Goal: Transaction & Acquisition: Purchase product/service

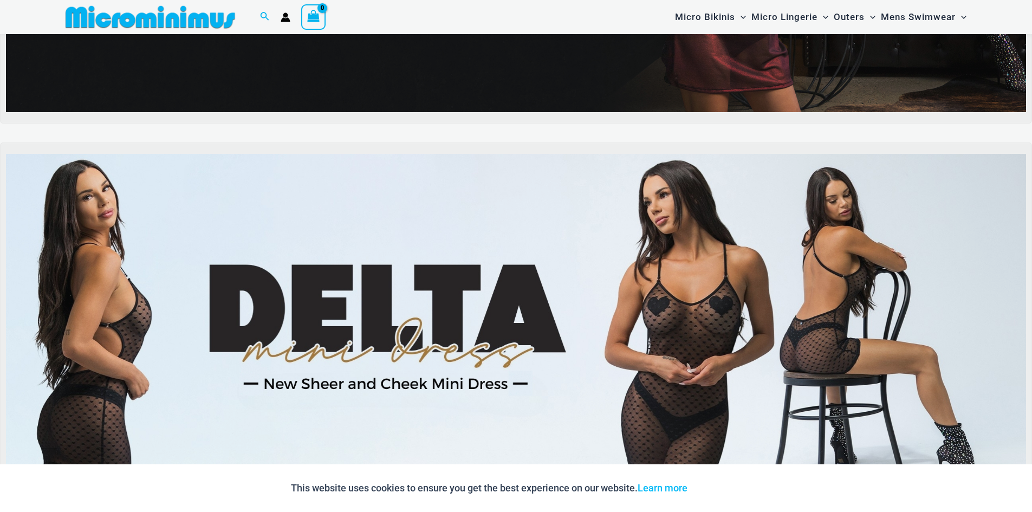
scroll to position [316, 0]
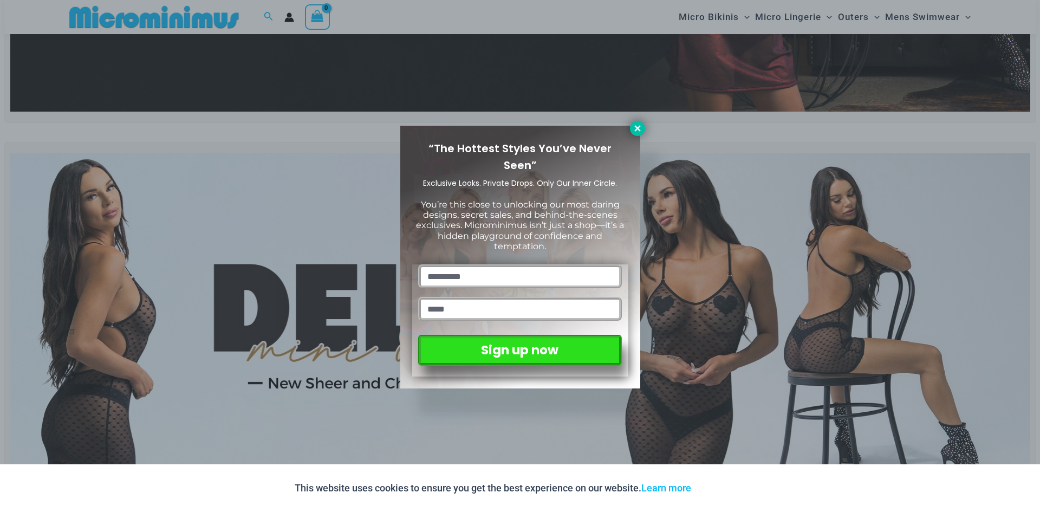
click at [637, 132] on icon at bounding box center [638, 129] width 10 height 10
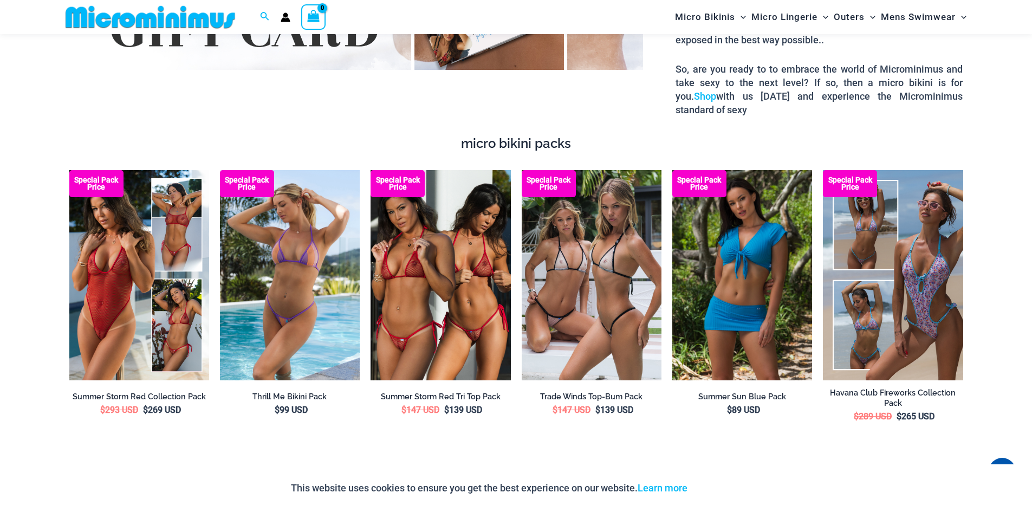
scroll to position [1995, 0]
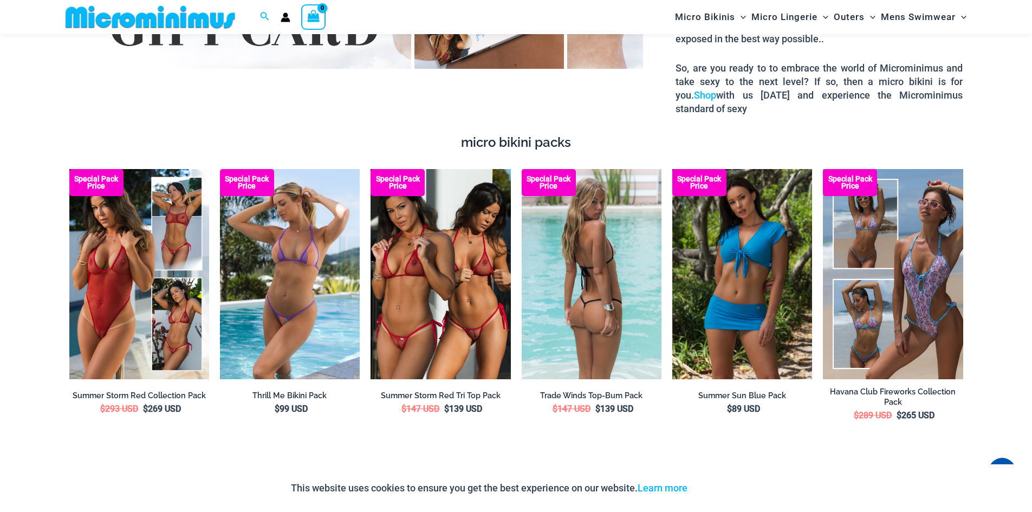
click at [613, 283] on img at bounding box center [592, 274] width 140 height 210
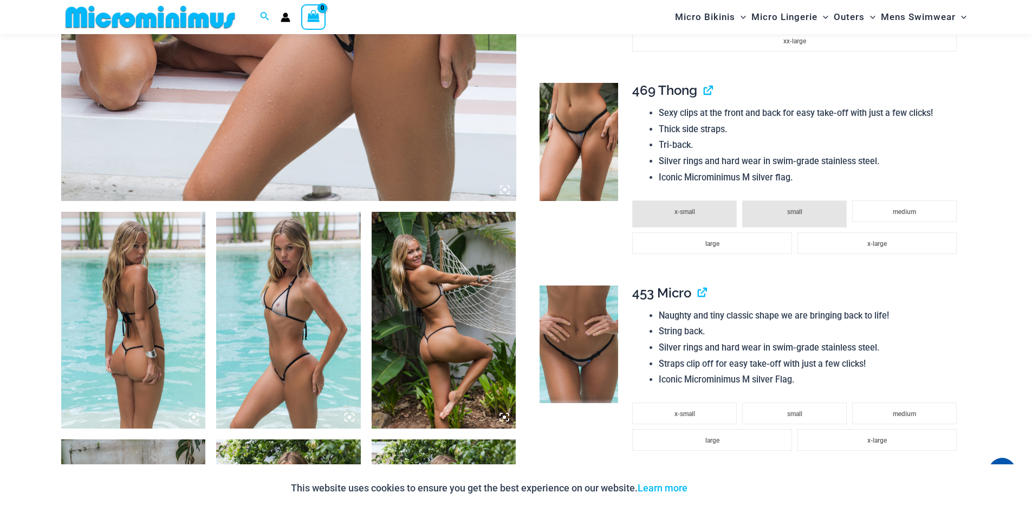
scroll to position [587, 0]
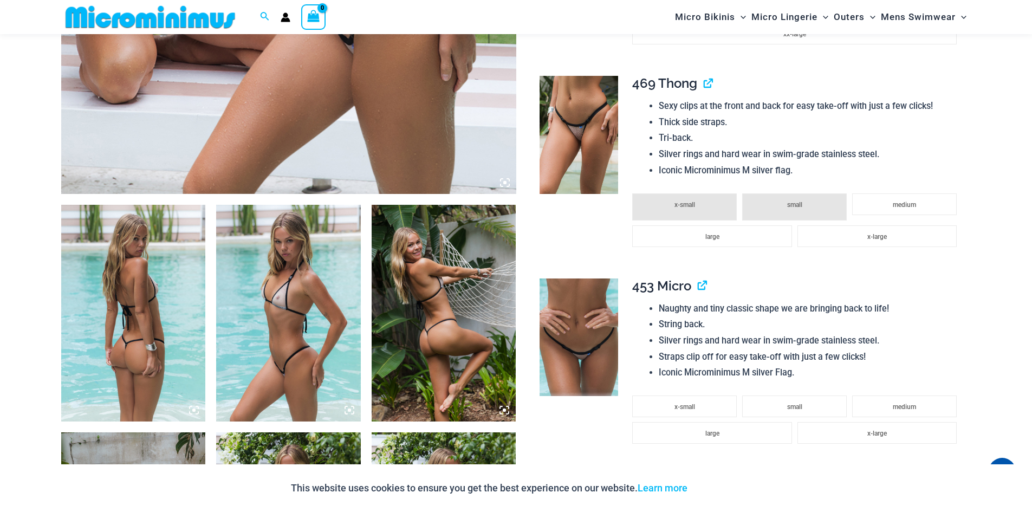
click at [578, 130] on img at bounding box center [579, 135] width 79 height 118
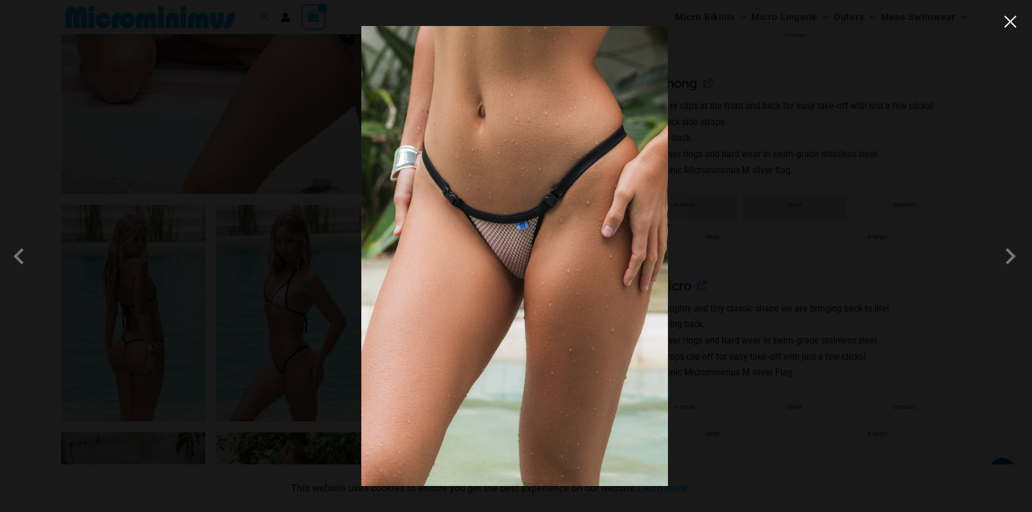
click at [1011, 27] on button "Close" at bounding box center [1010, 22] width 16 height 16
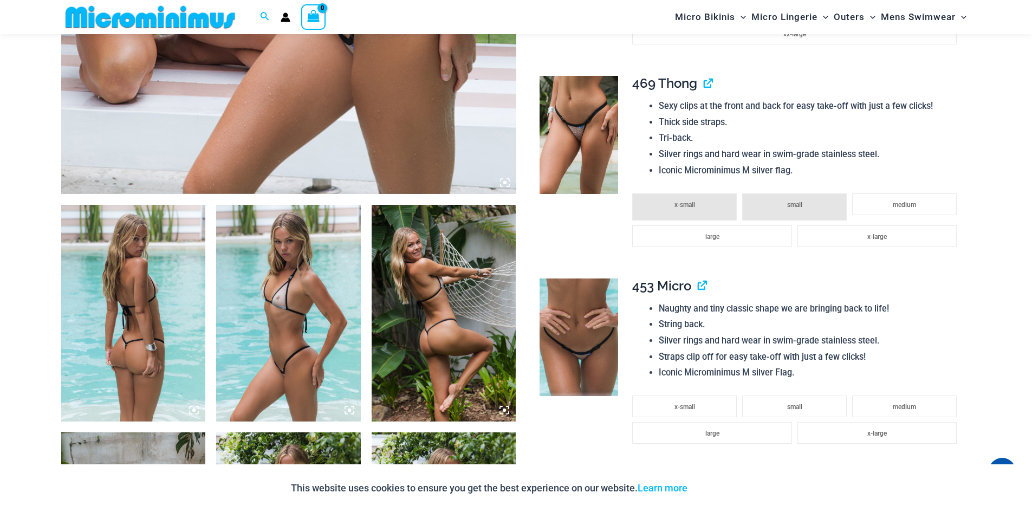
click at [294, 319] on img at bounding box center [288, 313] width 145 height 217
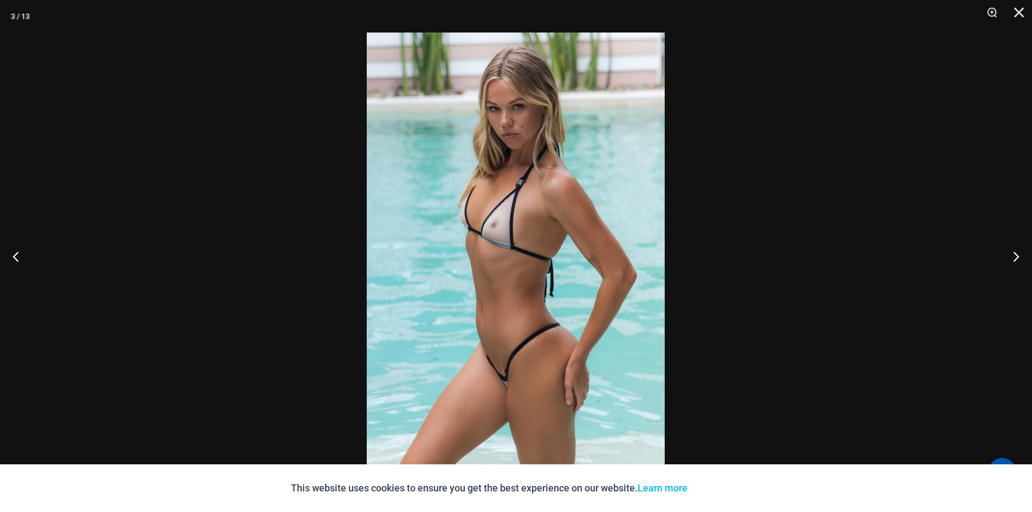
click at [479, 257] on img at bounding box center [516, 256] width 298 height 447
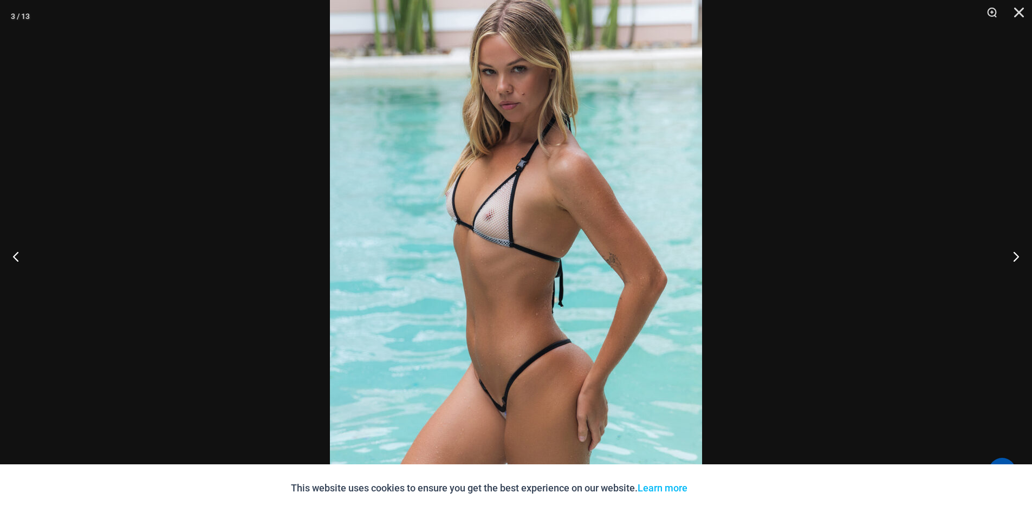
click at [479, 257] on img at bounding box center [516, 256] width 372 height 558
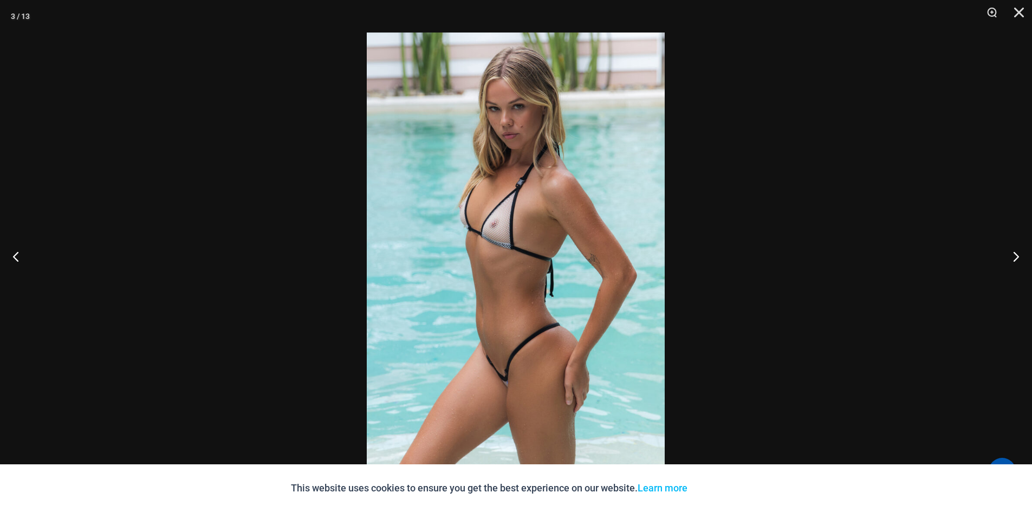
click at [479, 257] on img at bounding box center [516, 256] width 298 height 447
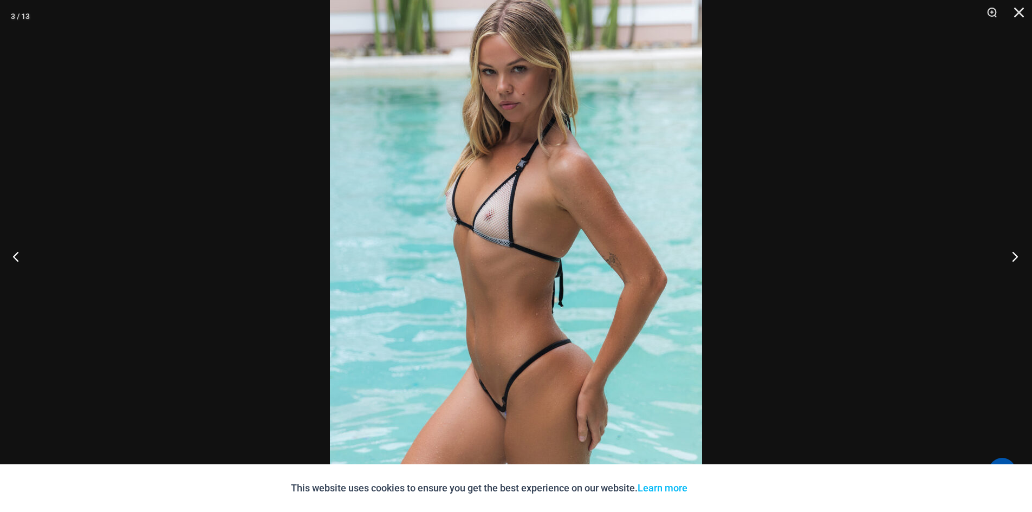
click at [1016, 262] on button "Next" at bounding box center [1011, 256] width 41 height 54
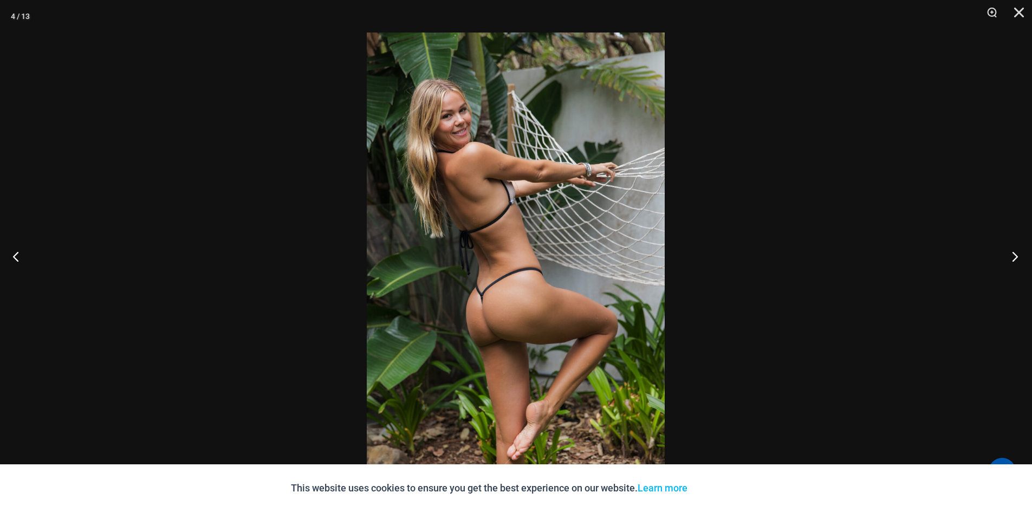
click at [1016, 262] on button "Next" at bounding box center [1011, 256] width 41 height 54
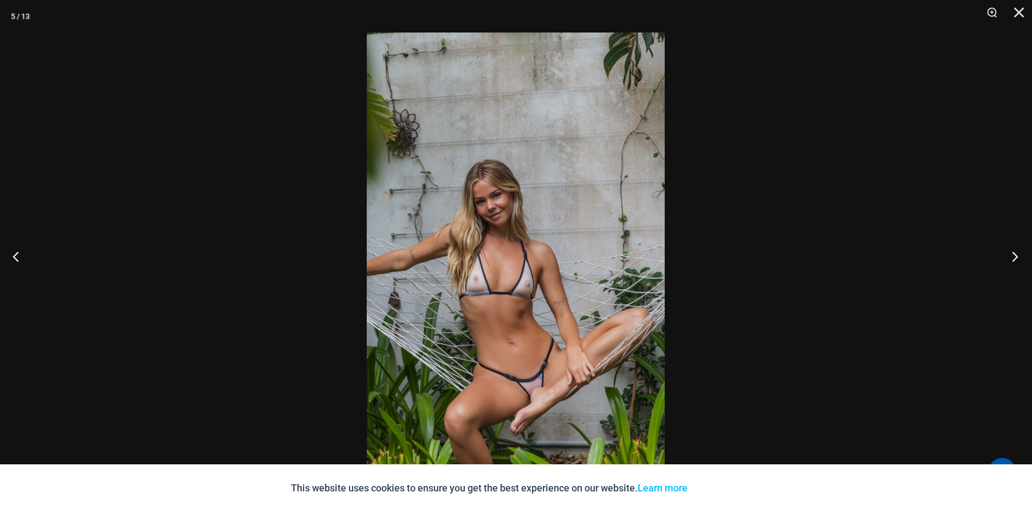
click at [1016, 262] on button "Next" at bounding box center [1011, 256] width 41 height 54
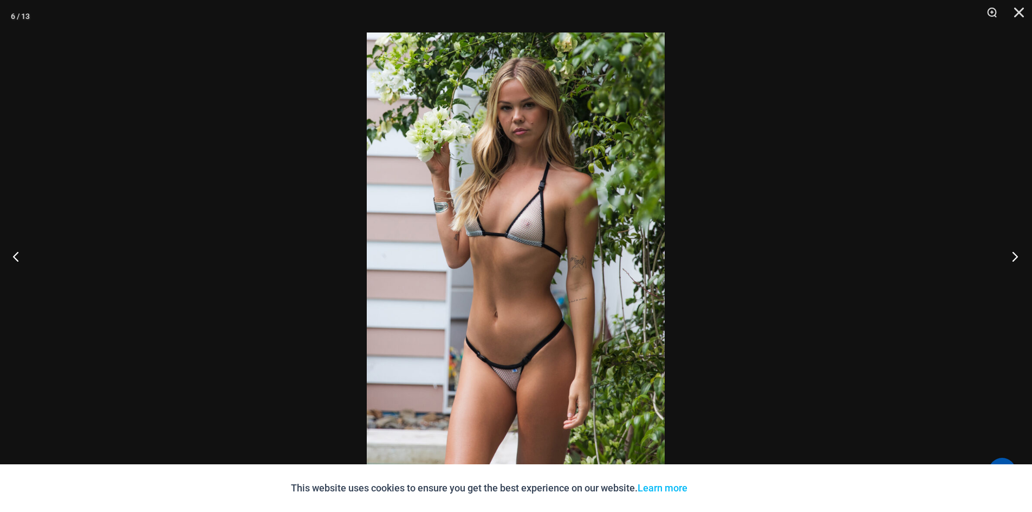
click at [1016, 262] on button "Next" at bounding box center [1011, 256] width 41 height 54
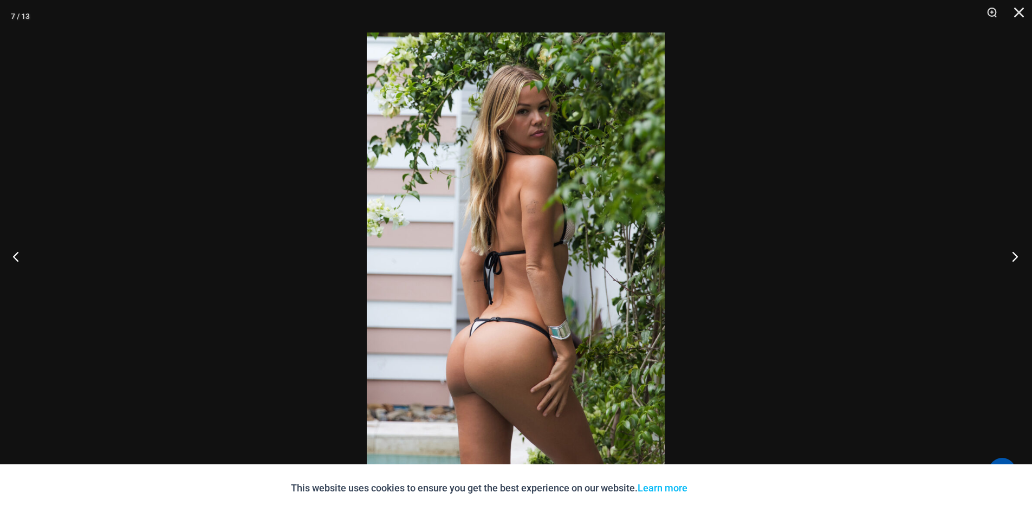
click at [1016, 262] on button "Next" at bounding box center [1011, 256] width 41 height 54
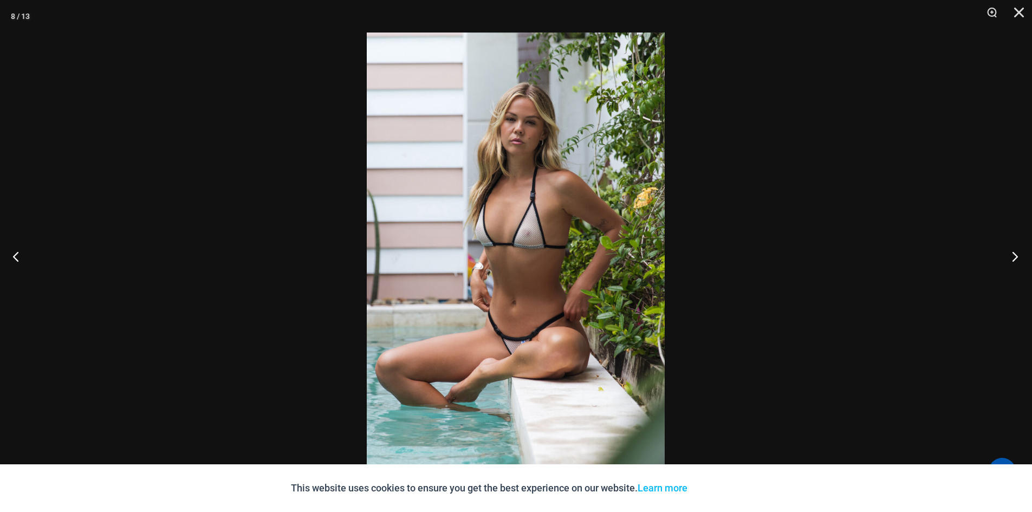
click at [1016, 262] on button "Next" at bounding box center [1011, 256] width 41 height 54
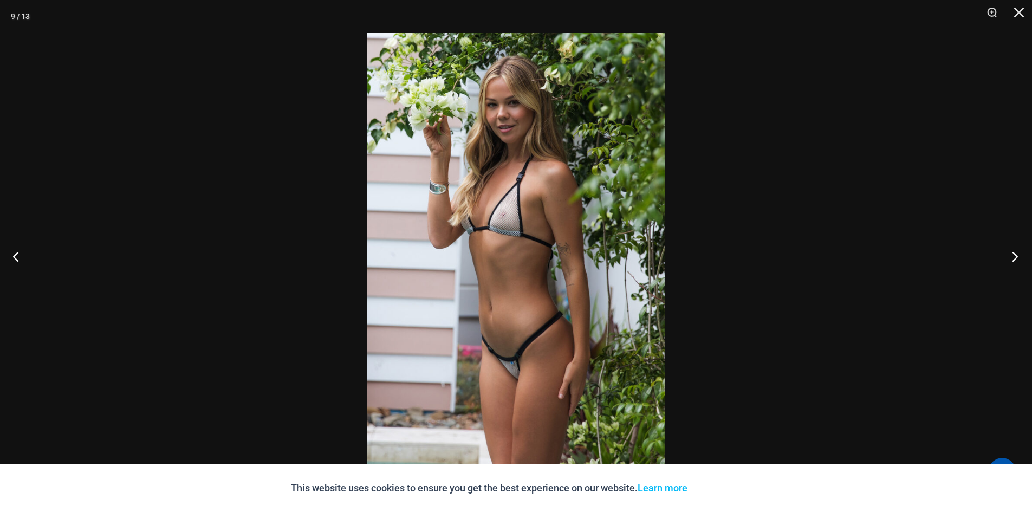
click at [1016, 262] on button "Next" at bounding box center [1011, 256] width 41 height 54
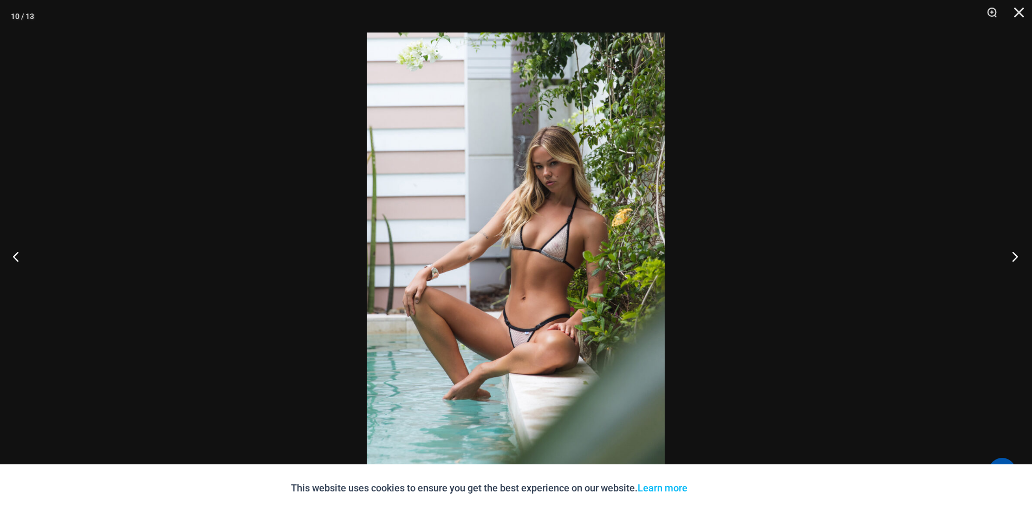
click at [1016, 262] on button "Next" at bounding box center [1011, 256] width 41 height 54
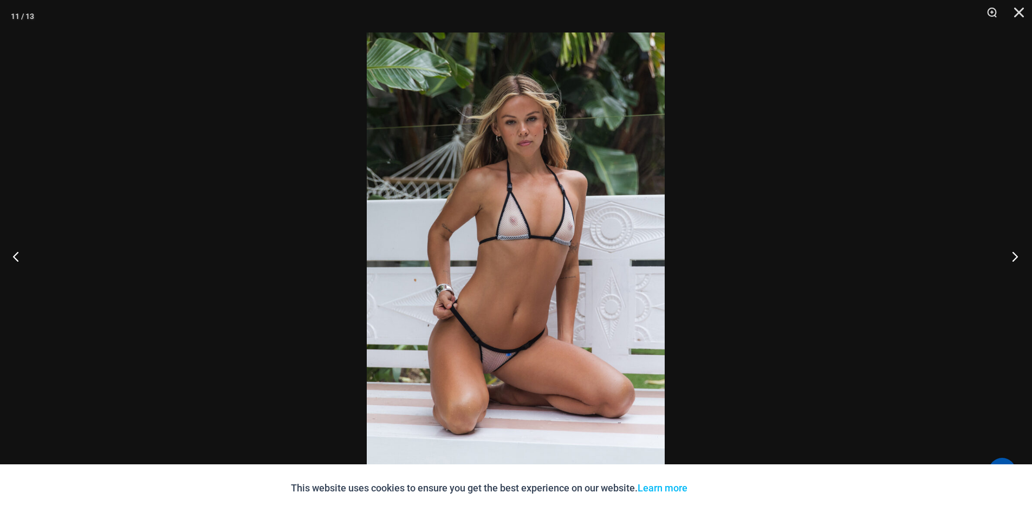
click at [1016, 262] on button "Next" at bounding box center [1011, 256] width 41 height 54
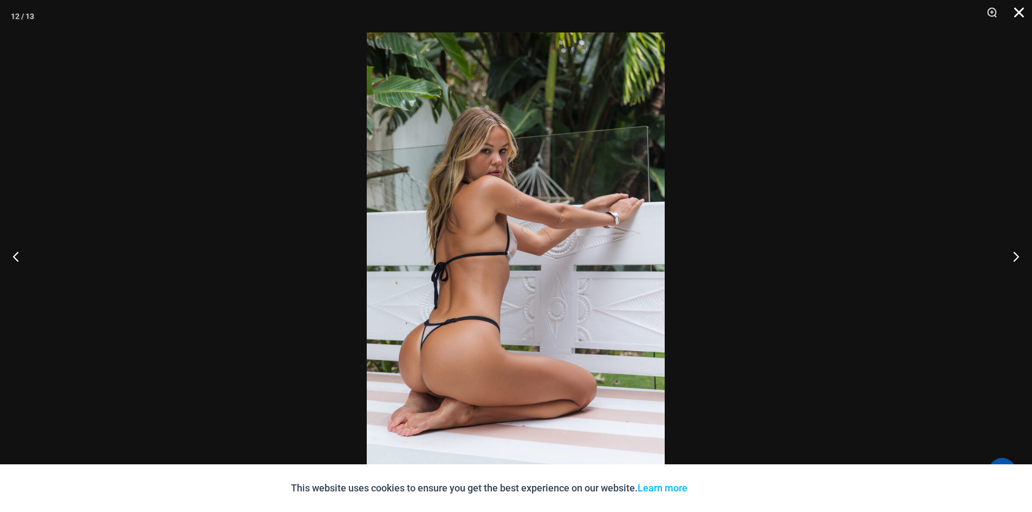
click at [1013, 17] on button "Close" at bounding box center [1015, 16] width 27 height 33
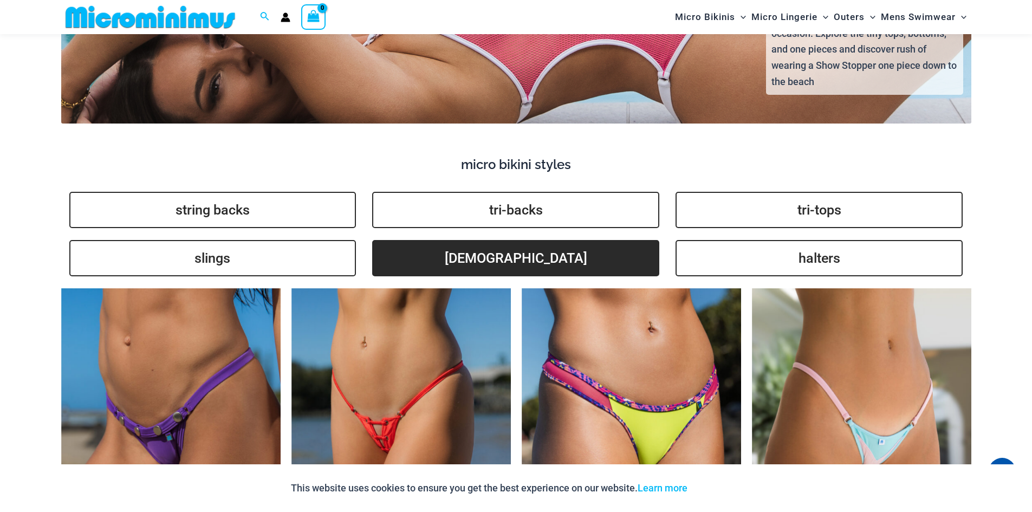
scroll to position [2534, 0]
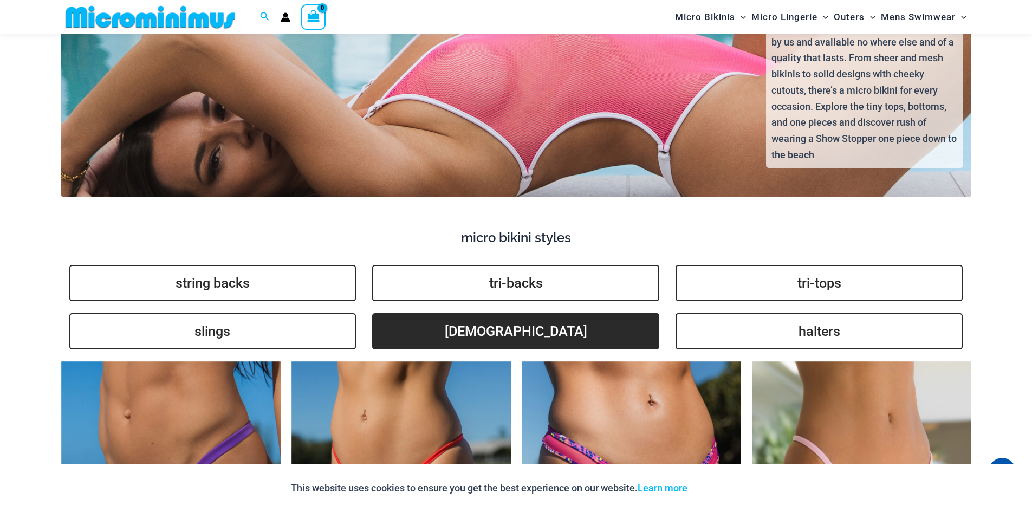
click at [563, 322] on link "brazilians" at bounding box center [515, 331] width 287 height 36
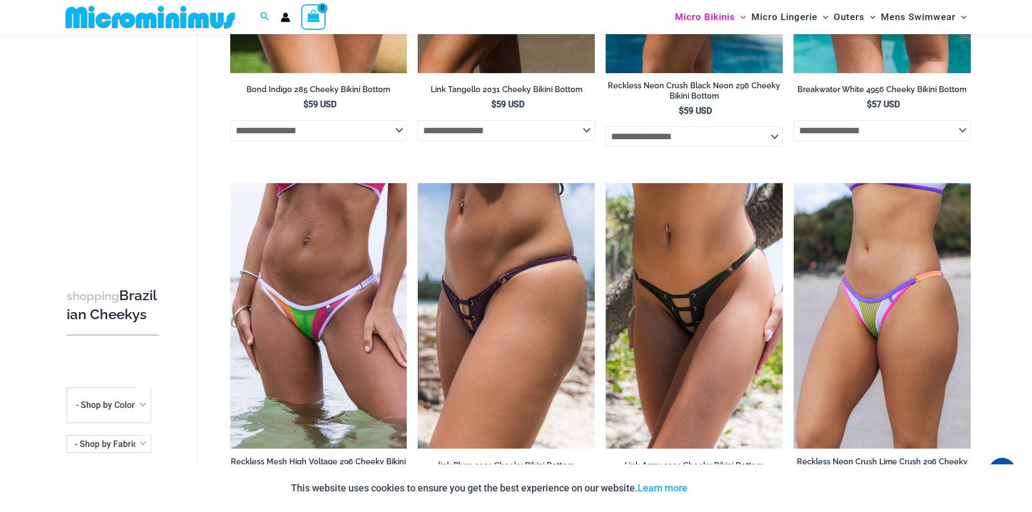
scroll to position [316, 0]
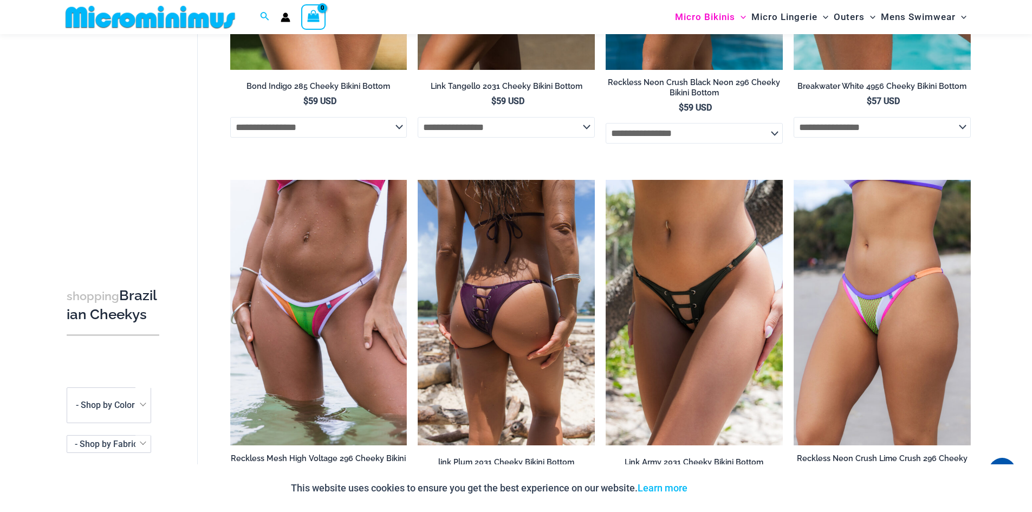
click at [535, 322] on img at bounding box center [506, 312] width 177 height 265
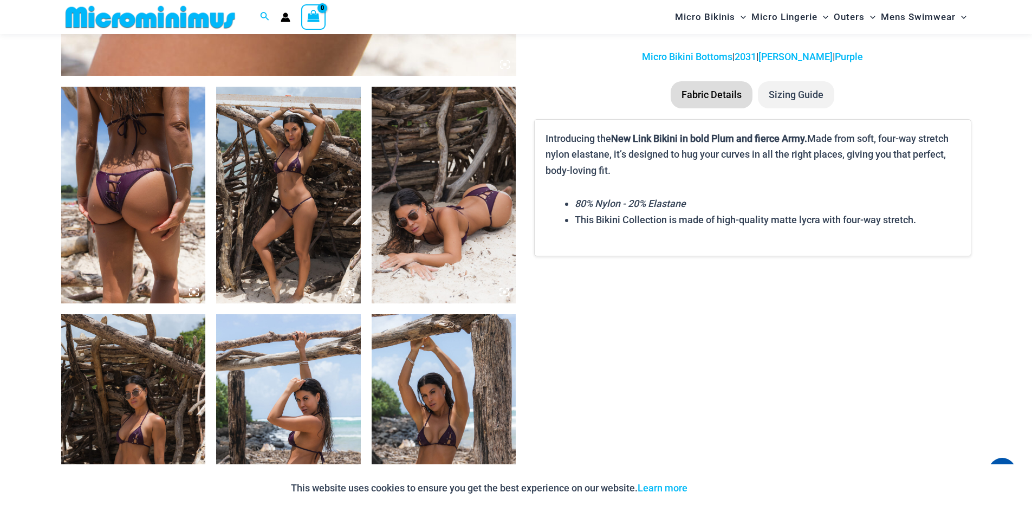
scroll to position [704, 0]
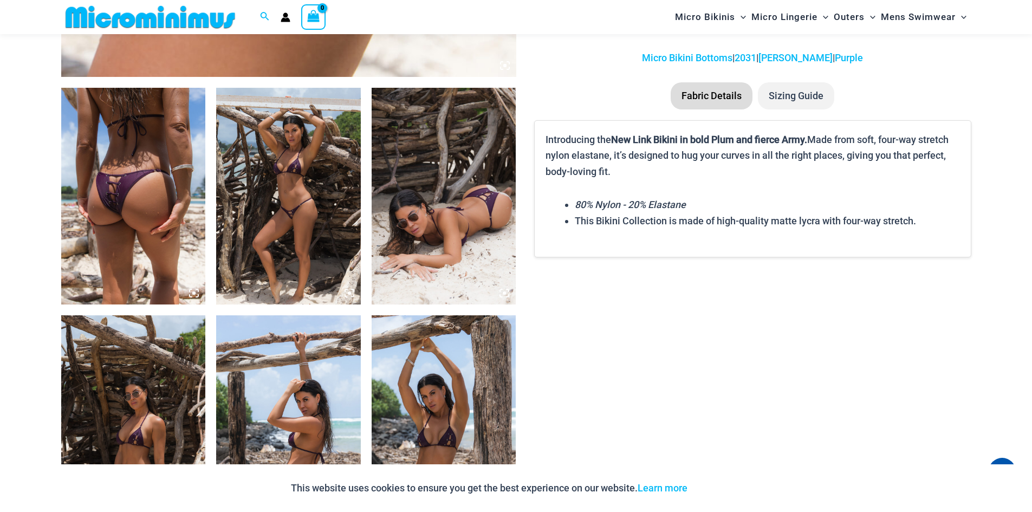
click at [179, 223] on img at bounding box center [133, 196] width 145 height 217
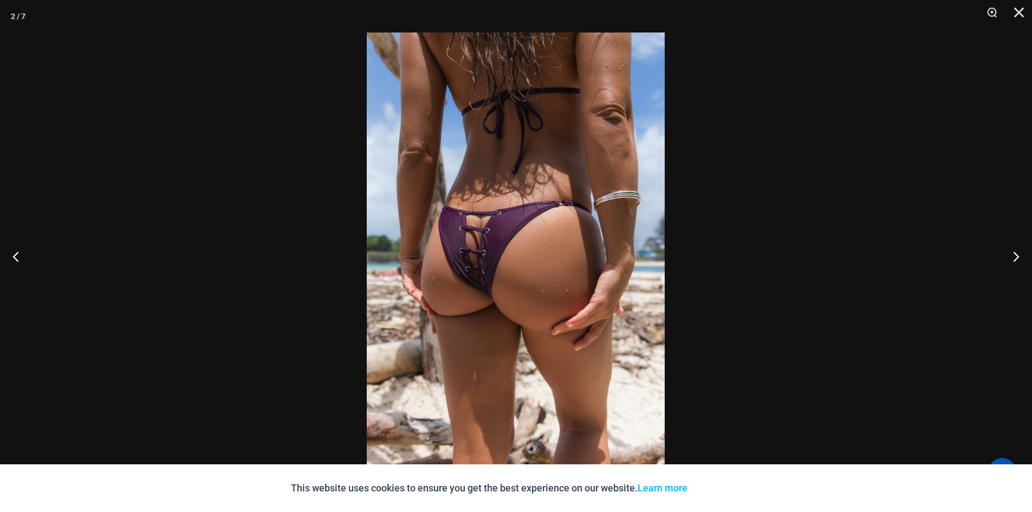
click at [451, 243] on img at bounding box center [516, 256] width 298 height 447
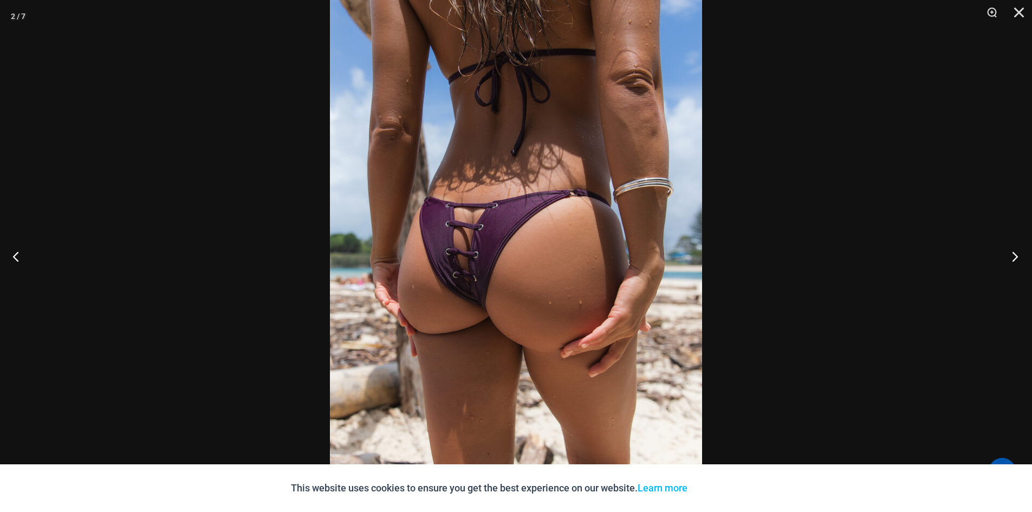
click at [1007, 253] on button "Next" at bounding box center [1011, 256] width 41 height 54
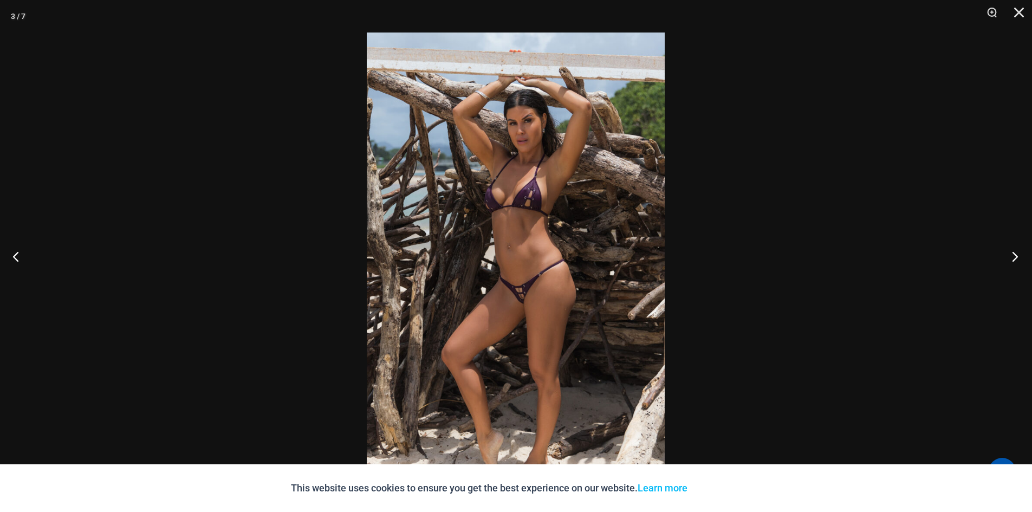
click at [1007, 253] on button "Next" at bounding box center [1011, 256] width 41 height 54
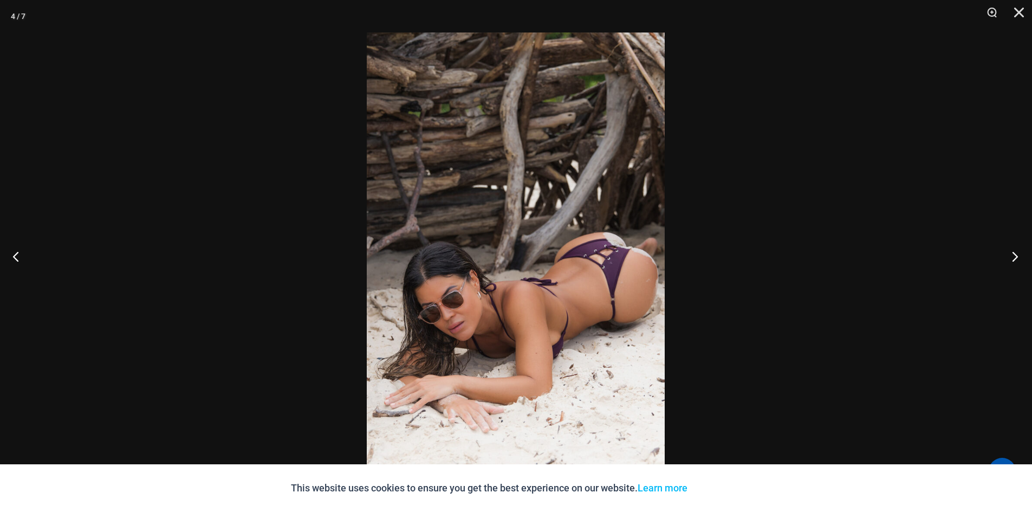
click at [1007, 253] on button "Next" at bounding box center [1011, 256] width 41 height 54
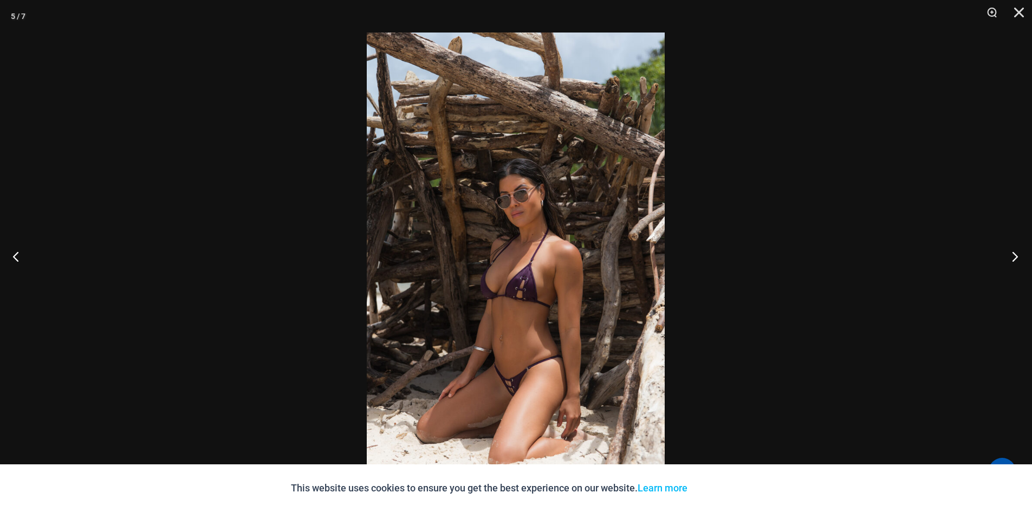
click at [1007, 253] on button "Next" at bounding box center [1011, 256] width 41 height 54
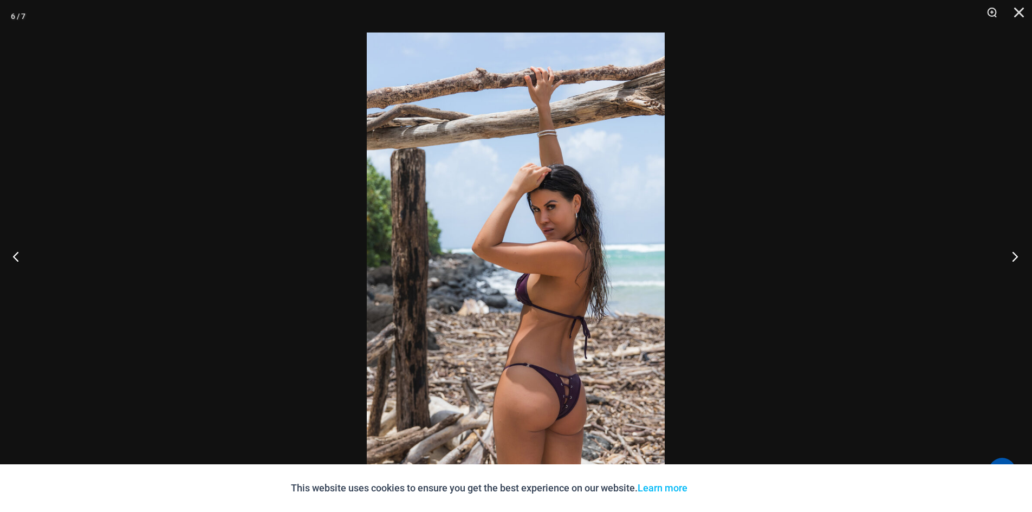
click at [1007, 253] on button "Next" at bounding box center [1011, 256] width 41 height 54
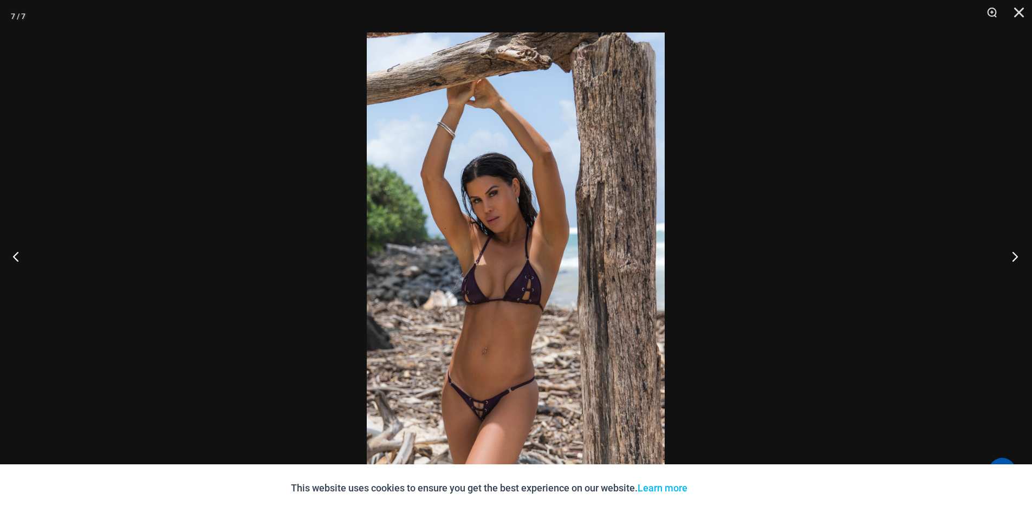
click at [1007, 253] on button "Next" at bounding box center [1011, 256] width 41 height 54
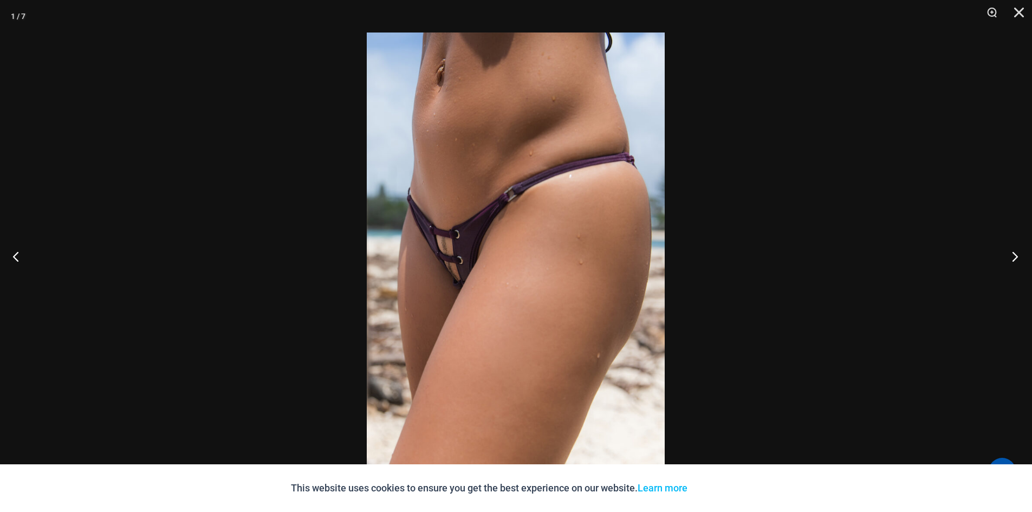
click at [1007, 253] on button "Next" at bounding box center [1011, 256] width 41 height 54
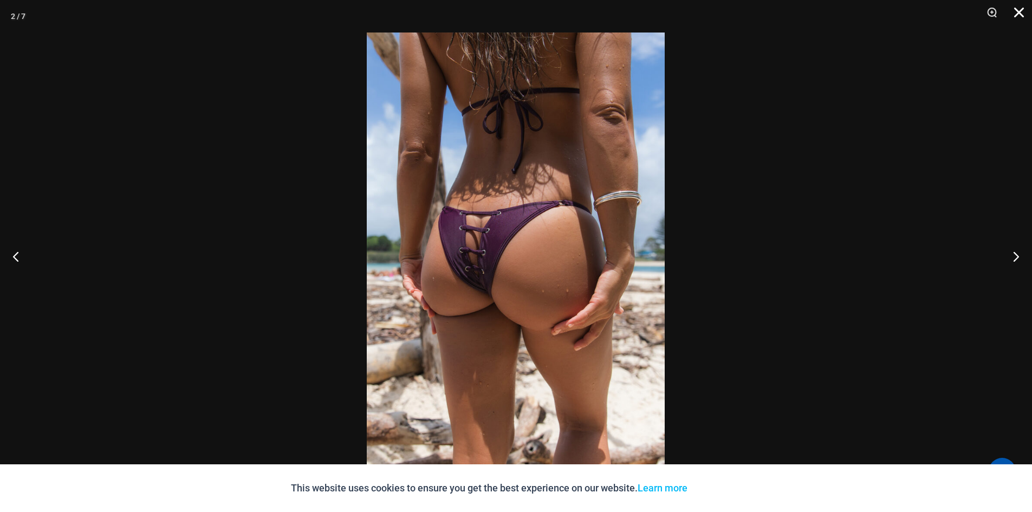
click at [1015, 12] on button "Close" at bounding box center [1015, 16] width 27 height 33
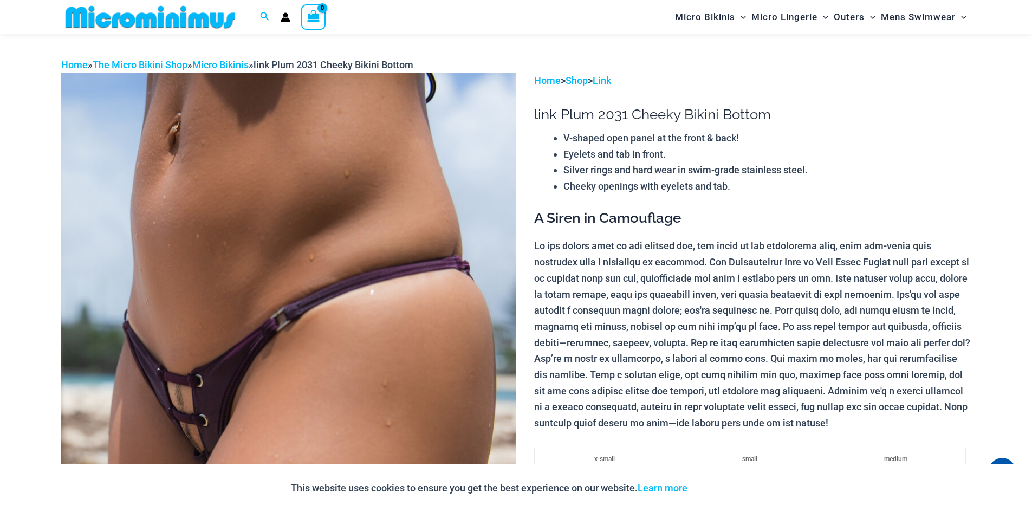
scroll to position [0, 0]
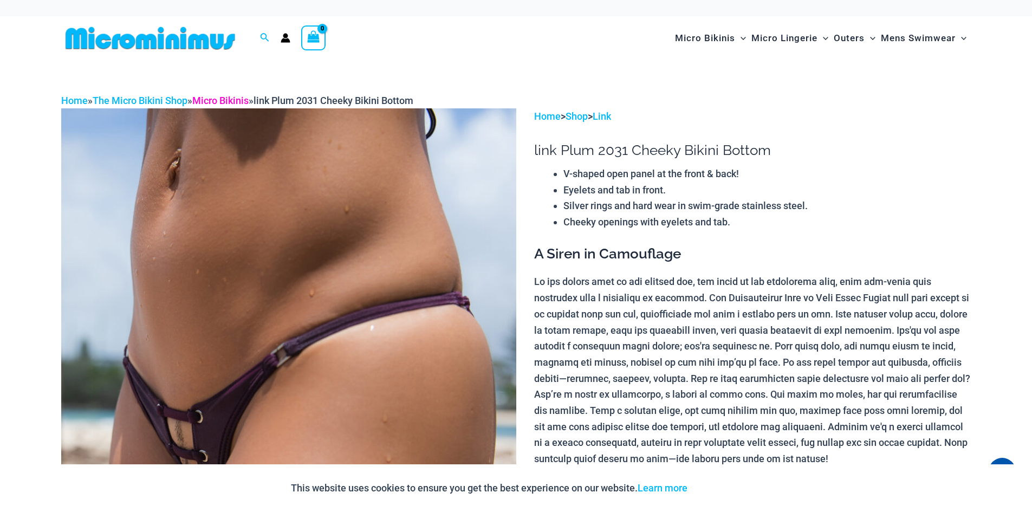
click at [242, 102] on link "Micro Bikinis" at bounding box center [220, 100] width 56 height 11
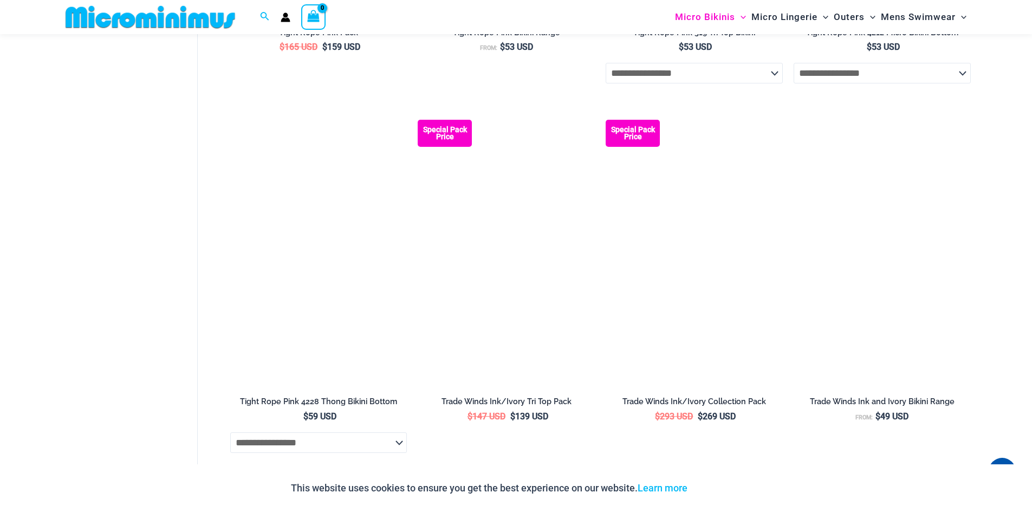
scroll to position [1346, 0]
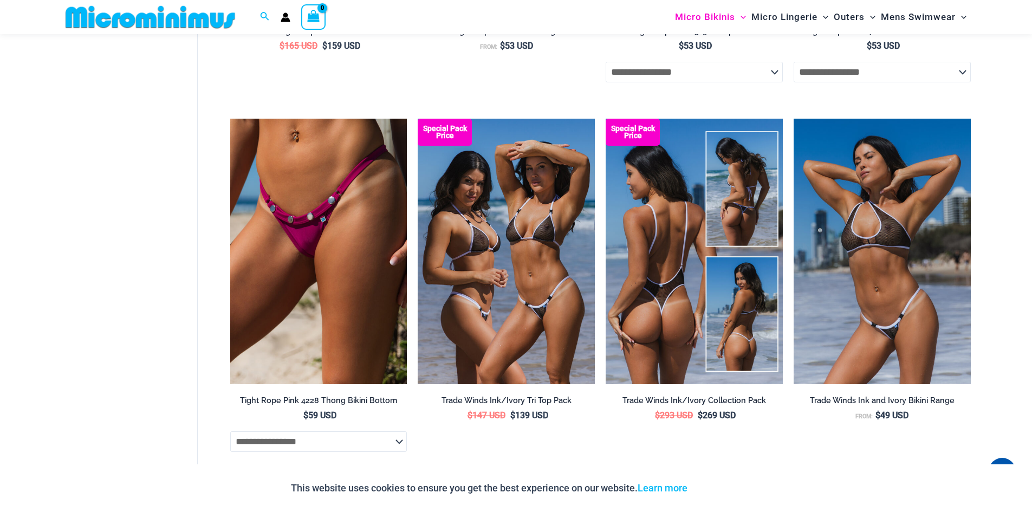
click at [703, 296] on img at bounding box center [694, 251] width 177 height 265
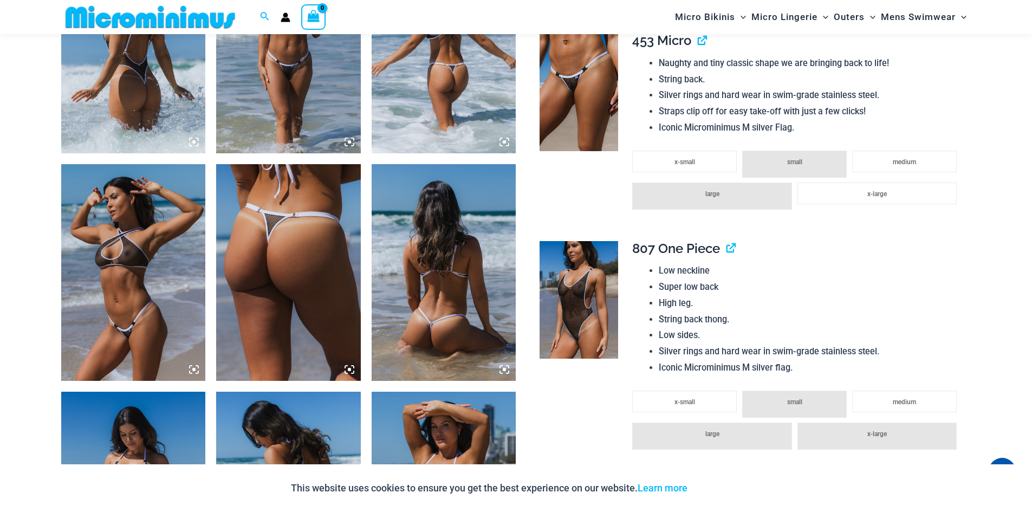
scroll to position [1246, 0]
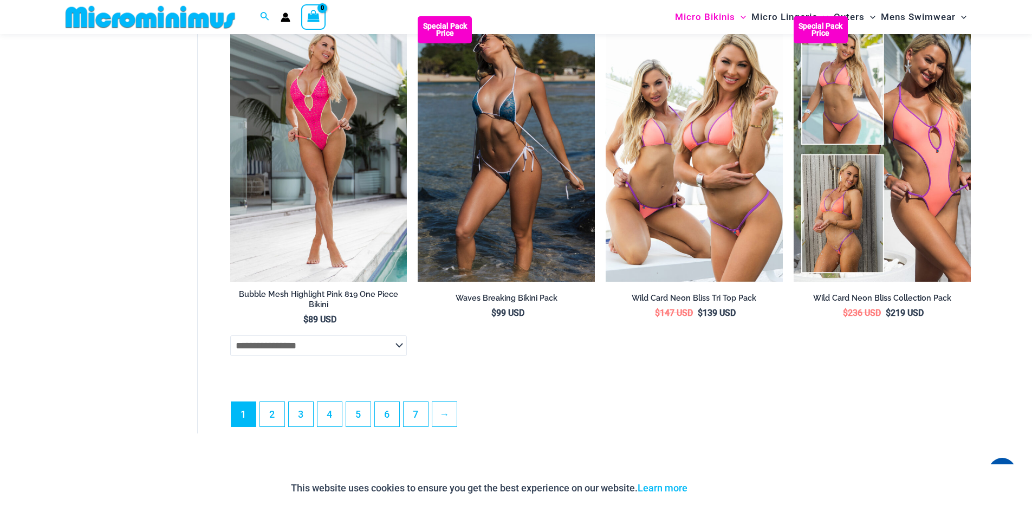
scroll to position [3080, 0]
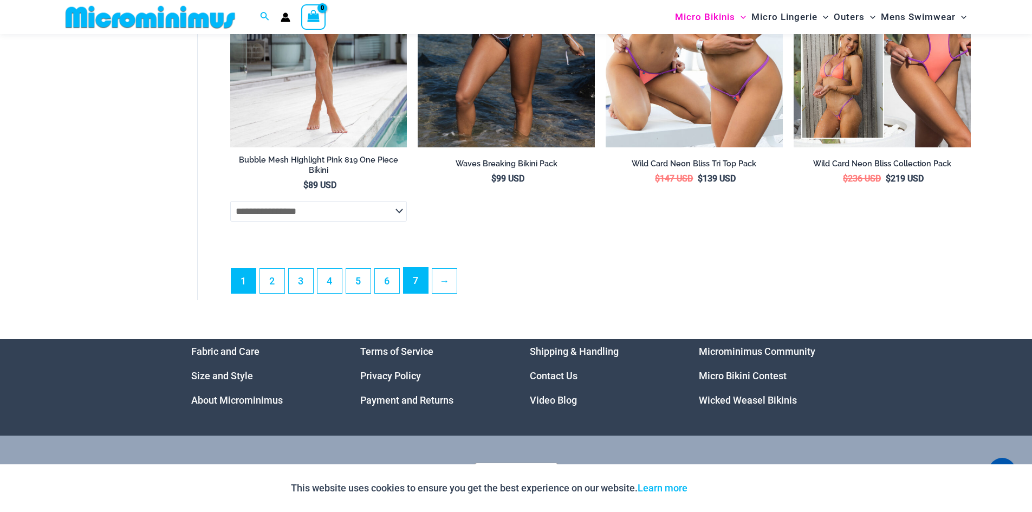
click at [406, 293] on link "7" at bounding box center [416, 280] width 24 height 25
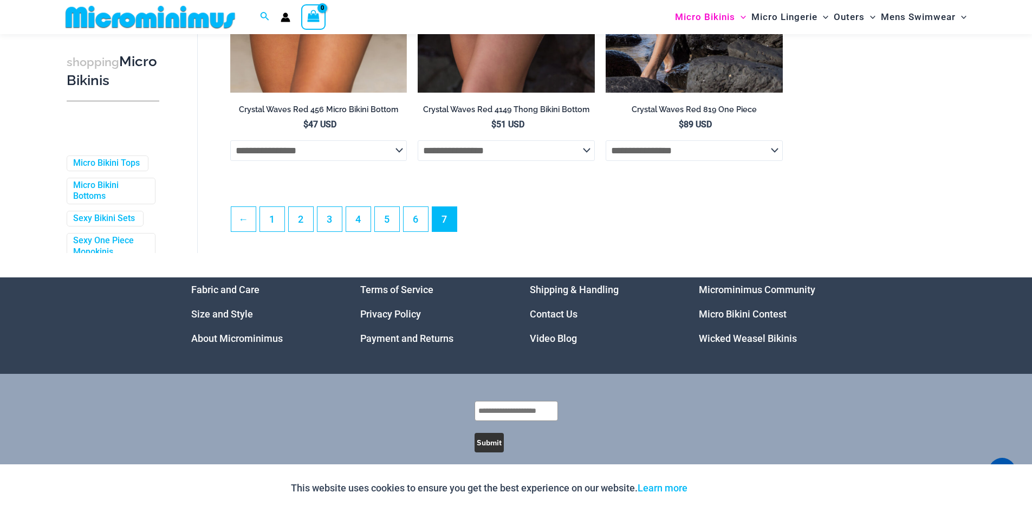
scroll to position [678, 0]
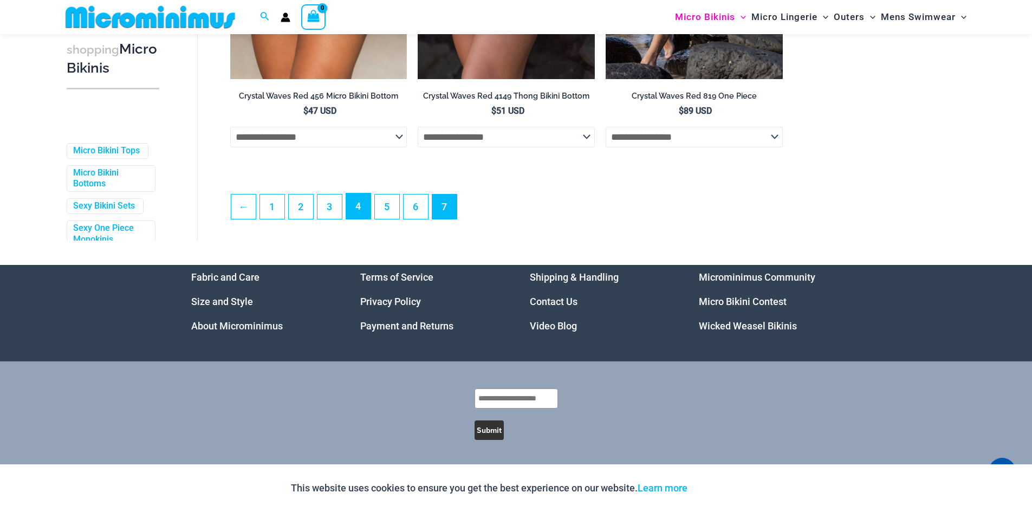
click at [359, 214] on link "4" at bounding box center [358, 205] width 24 height 25
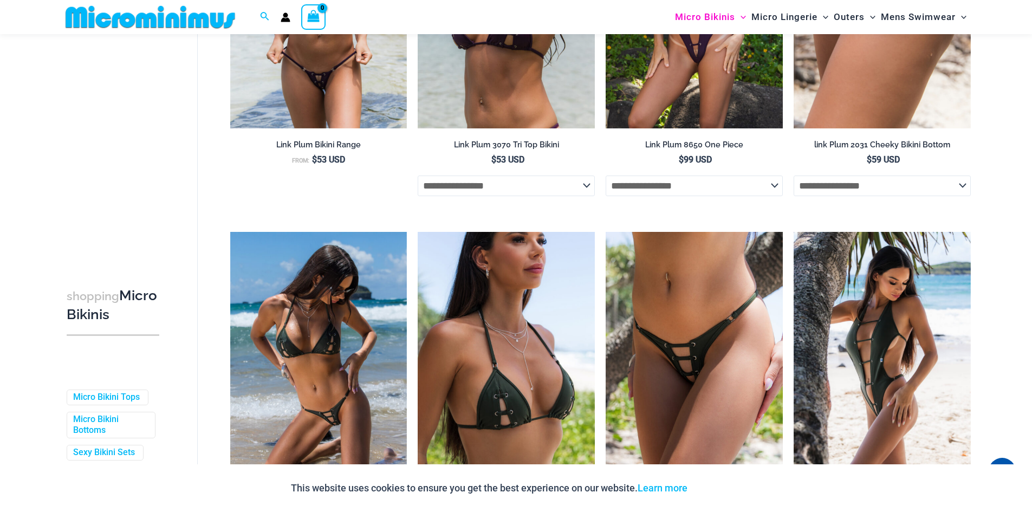
scroll to position [1838, 0]
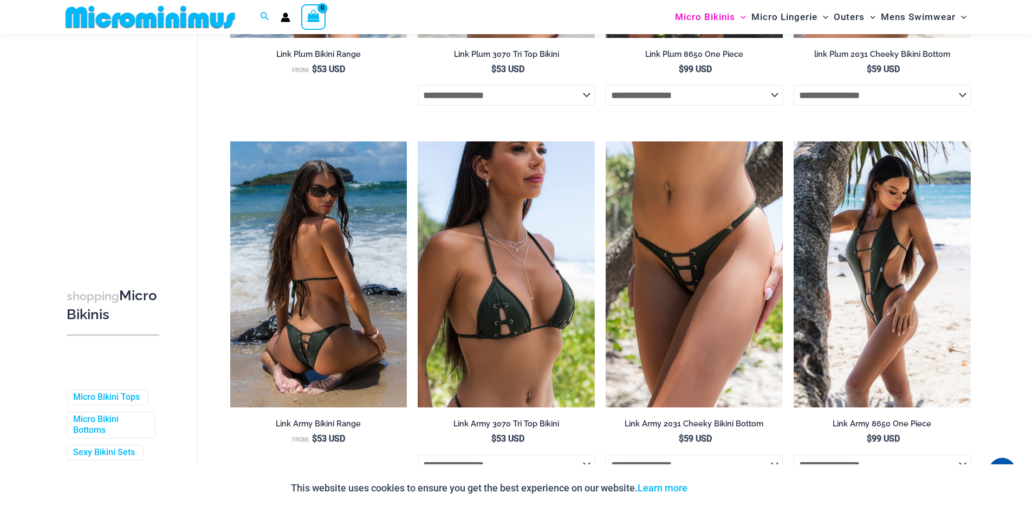
click at [360, 290] on img at bounding box center [318, 273] width 177 height 265
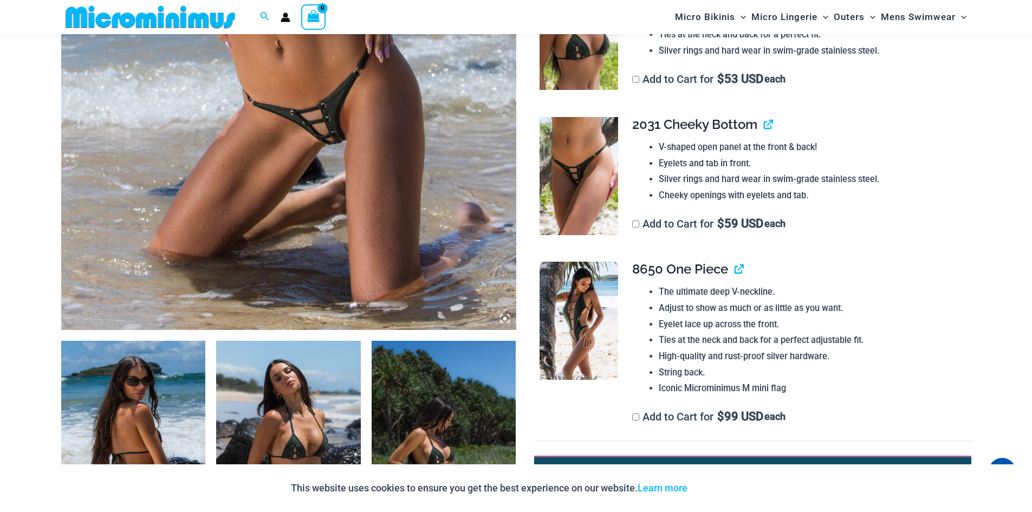
scroll to position [433, 0]
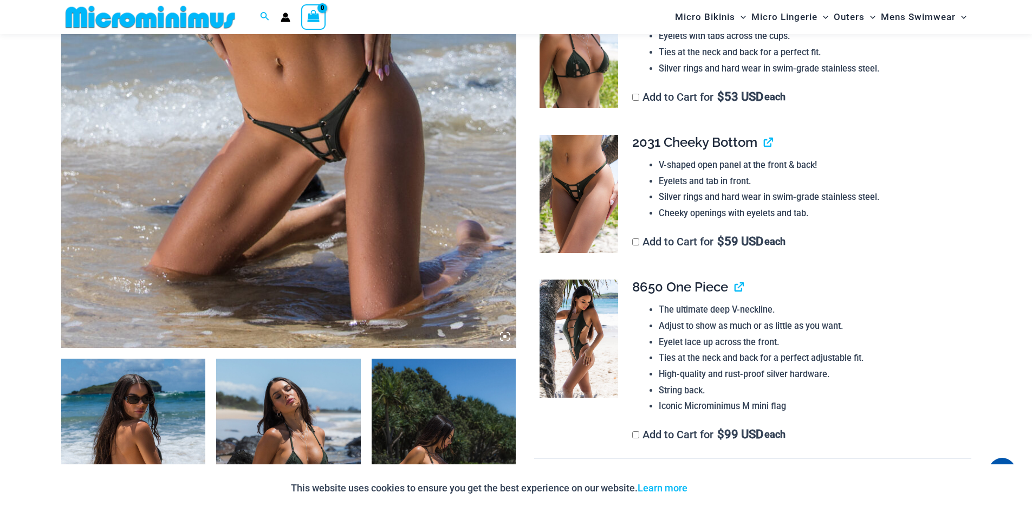
click at [575, 229] on img at bounding box center [579, 194] width 79 height 118
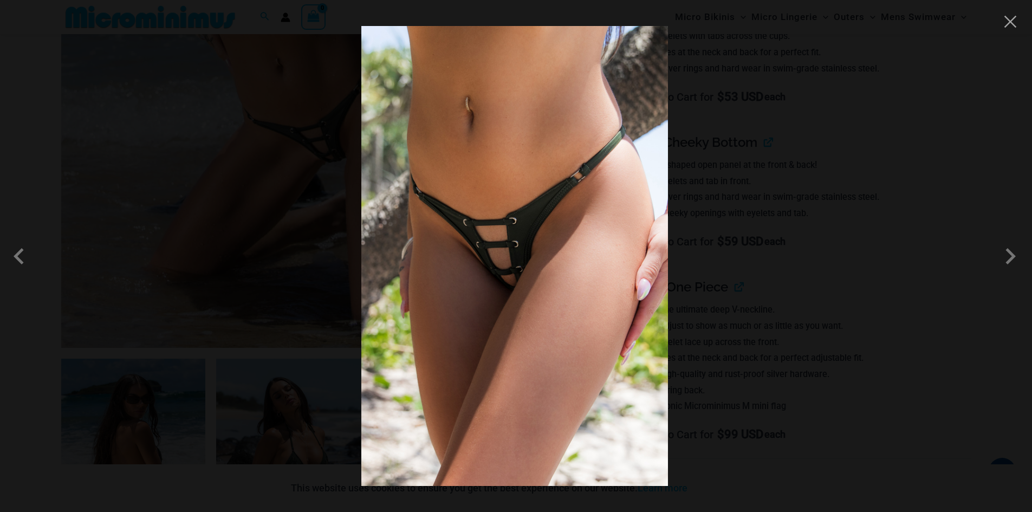
click at [549, 233] on img at bounding box center [514, 256] width 307 height 460
click at [1006, 263] on span at bounding box center [1010, 256] width 33 height 33
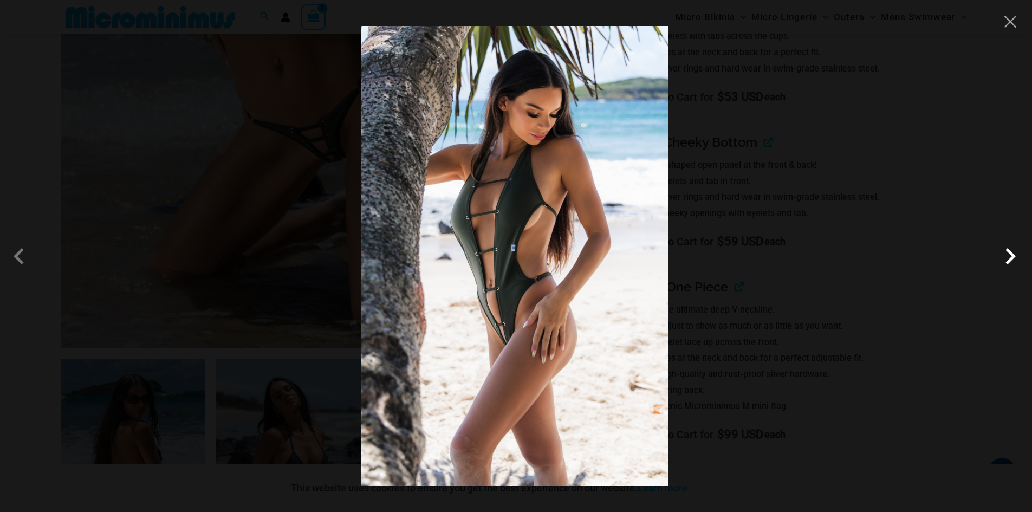
click at [1006, 263] on span at bounding box center [1010, 256] width 33 height 33
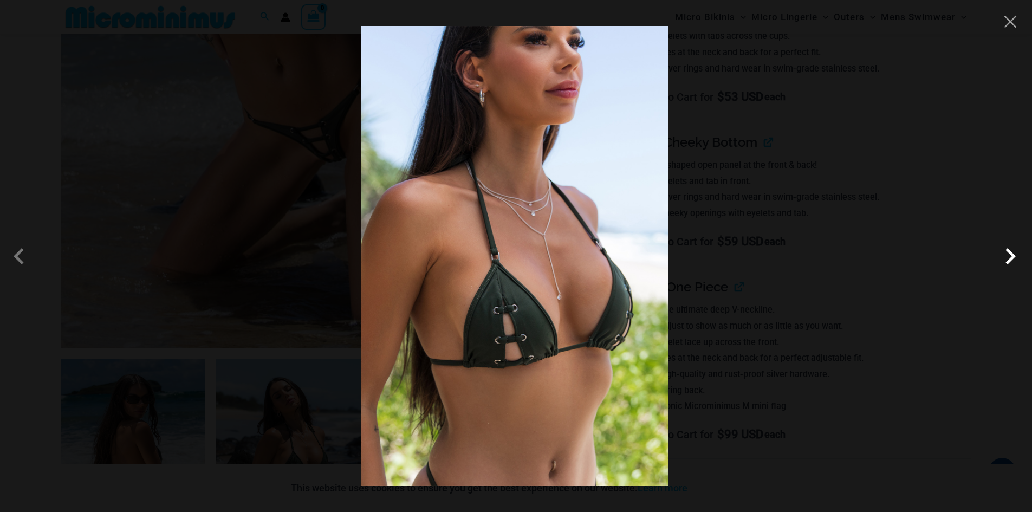
click at [1006, 263] on span at bounding box center [1010, 256] width 33 height 33
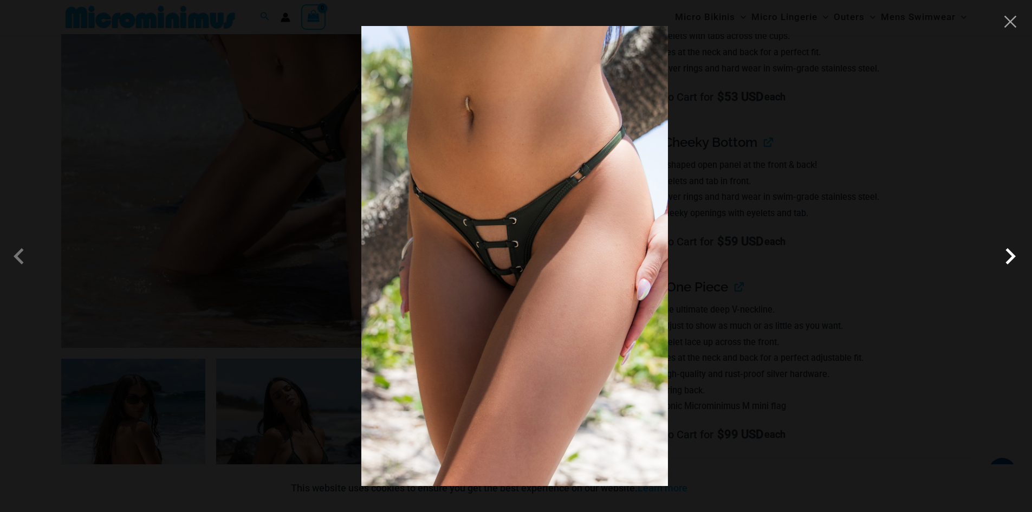
click at [1006, 263] on span at bounding box center [1010, 256] width 33 height 33
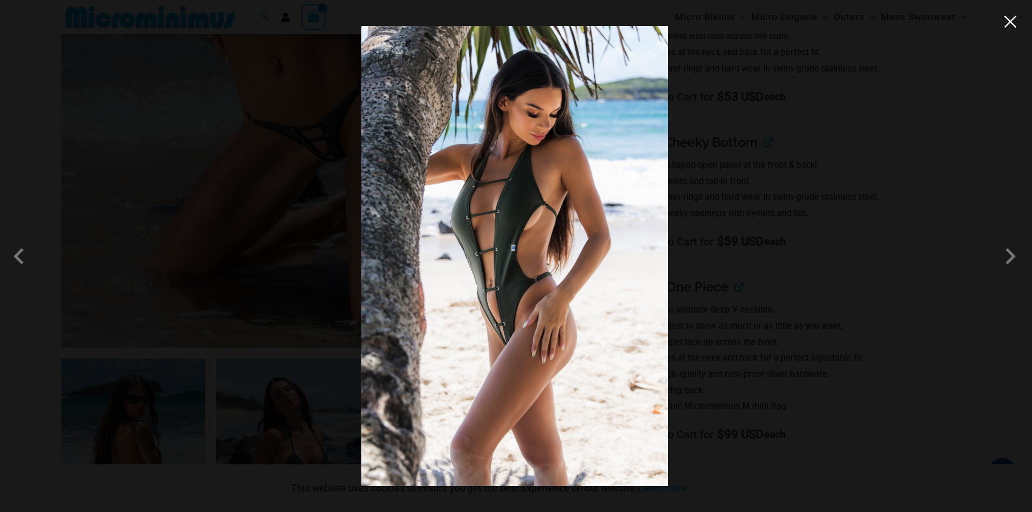
click at [1007, 29] on button "Close" at bounding box center [1010, 22] width 16 height 16
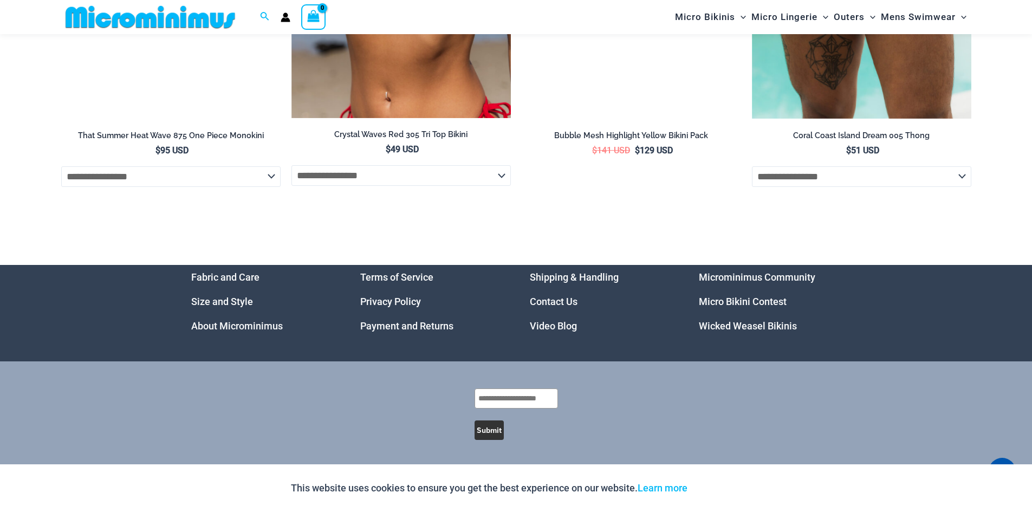
scroll to position [4233, 0]
